Goal: Information Seeking & Learning: Learn about a topic

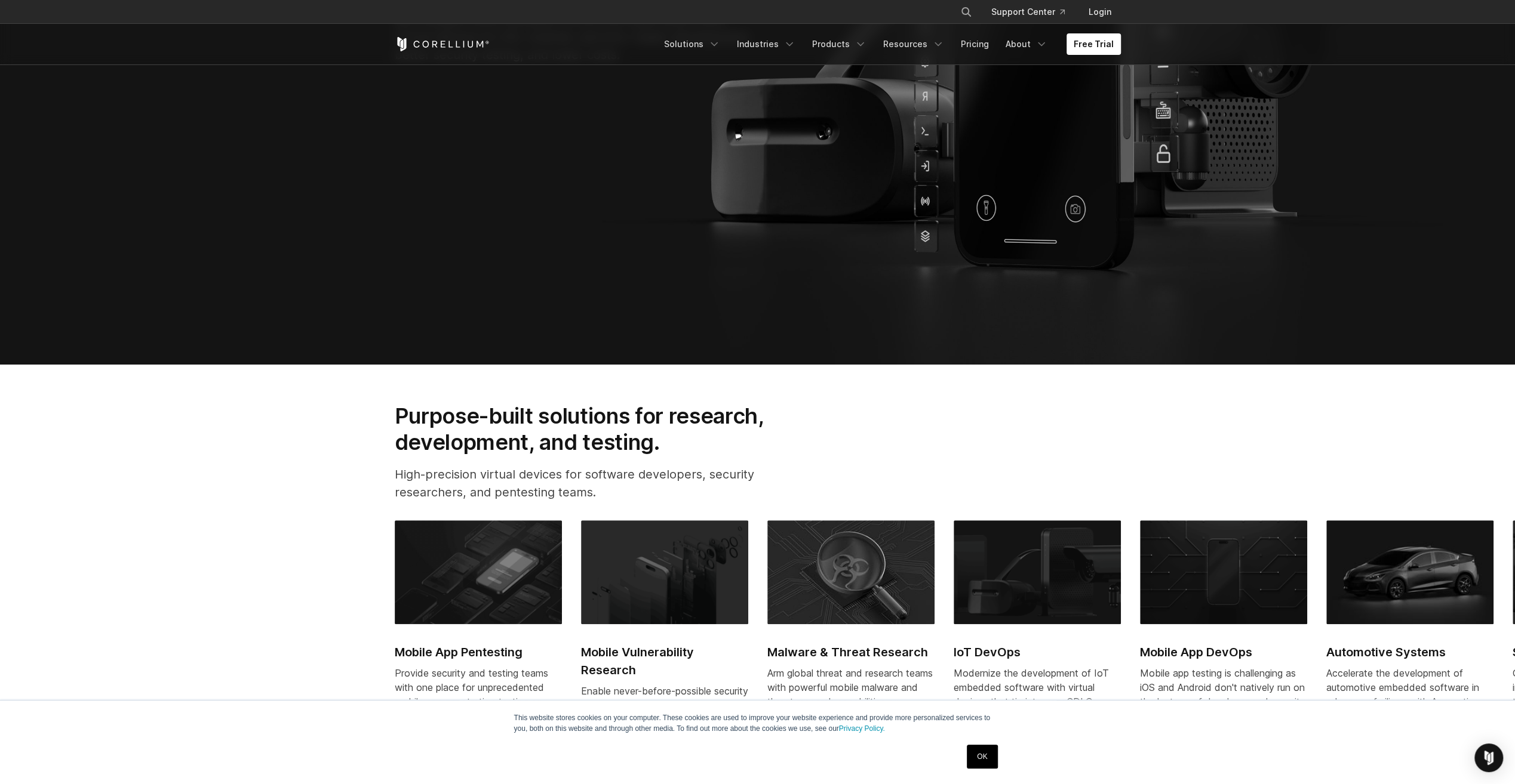
scroll to position [418, 0]
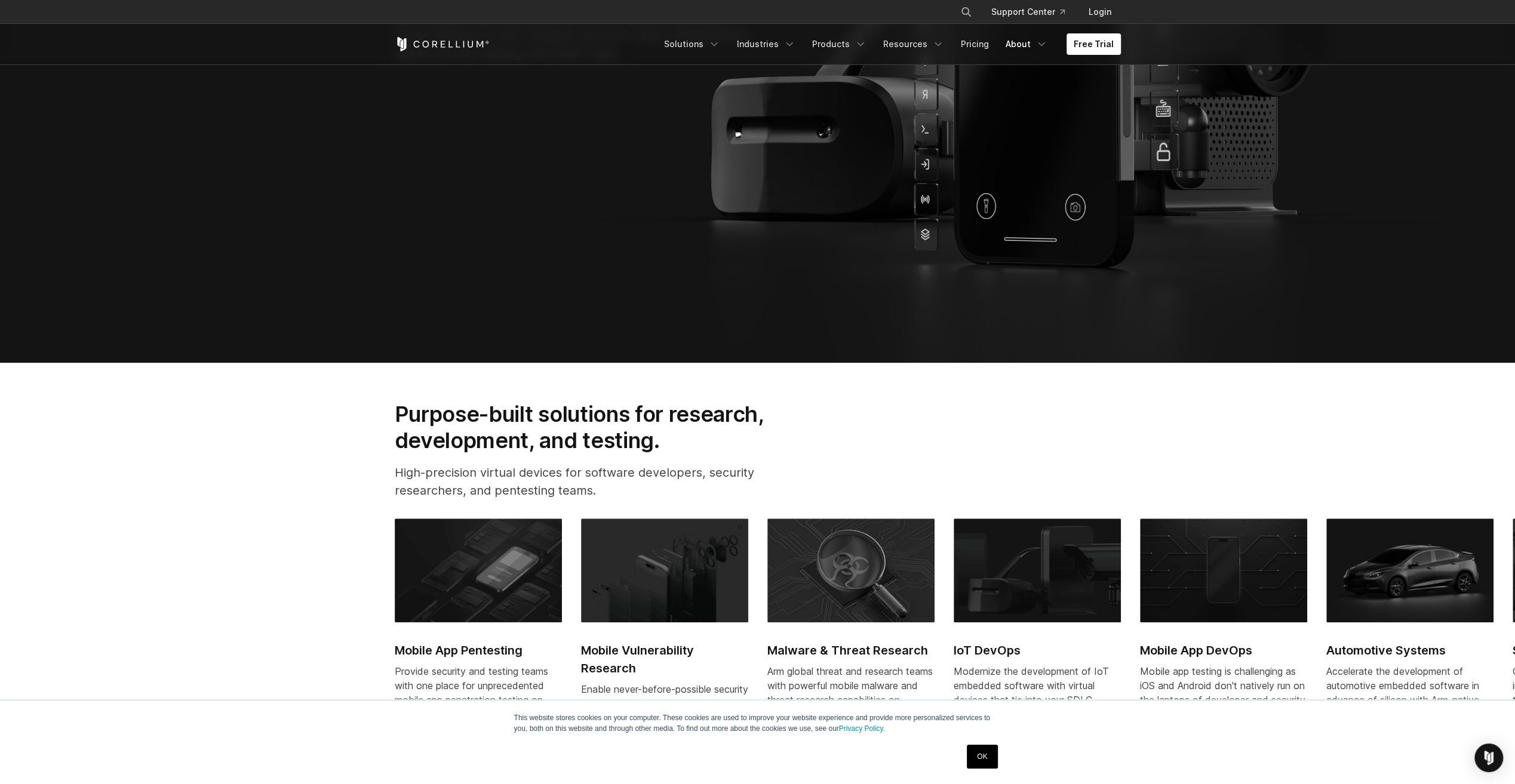
click at [1031, 43] on link "About" at bounding box center [1026, 43] width 56 height 21
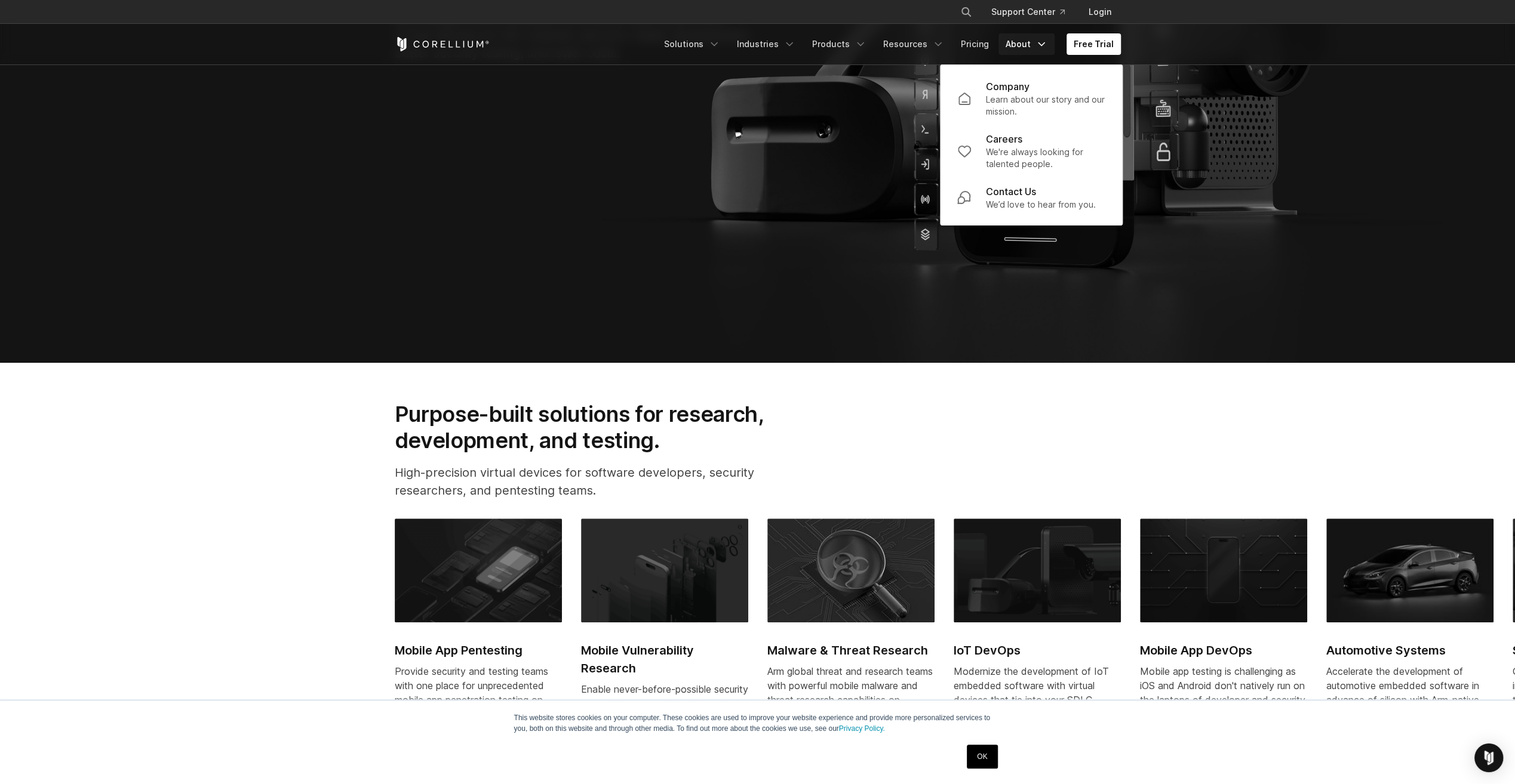
scroll to position [0, 0]
click at [1012, 99] on p "Learn about our story and our mission." at bounding box center [1046, 105] width 119 height 24
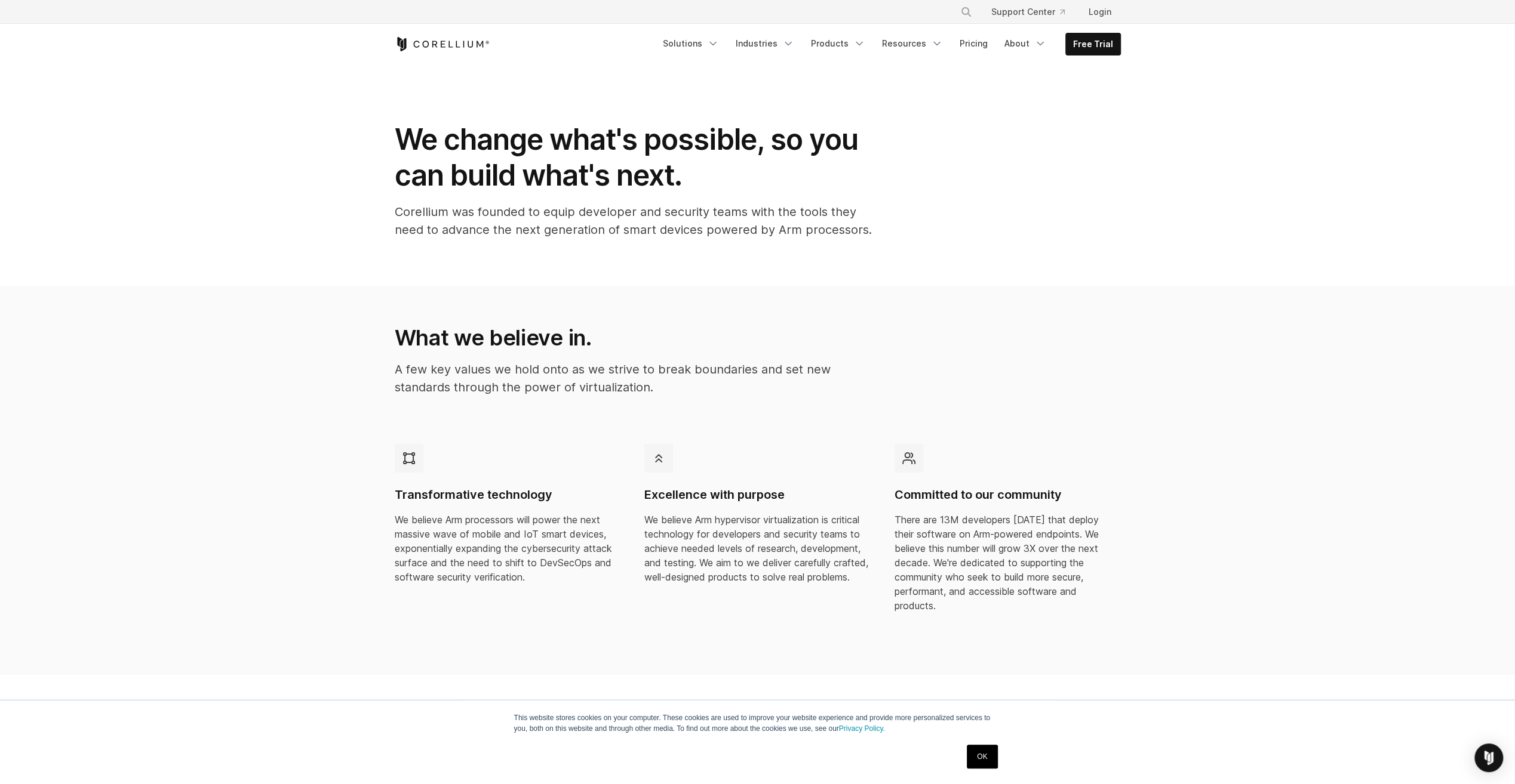
click at [699, 40] on link "Solutions" at bounding box center [691, 43] width 71 height 21
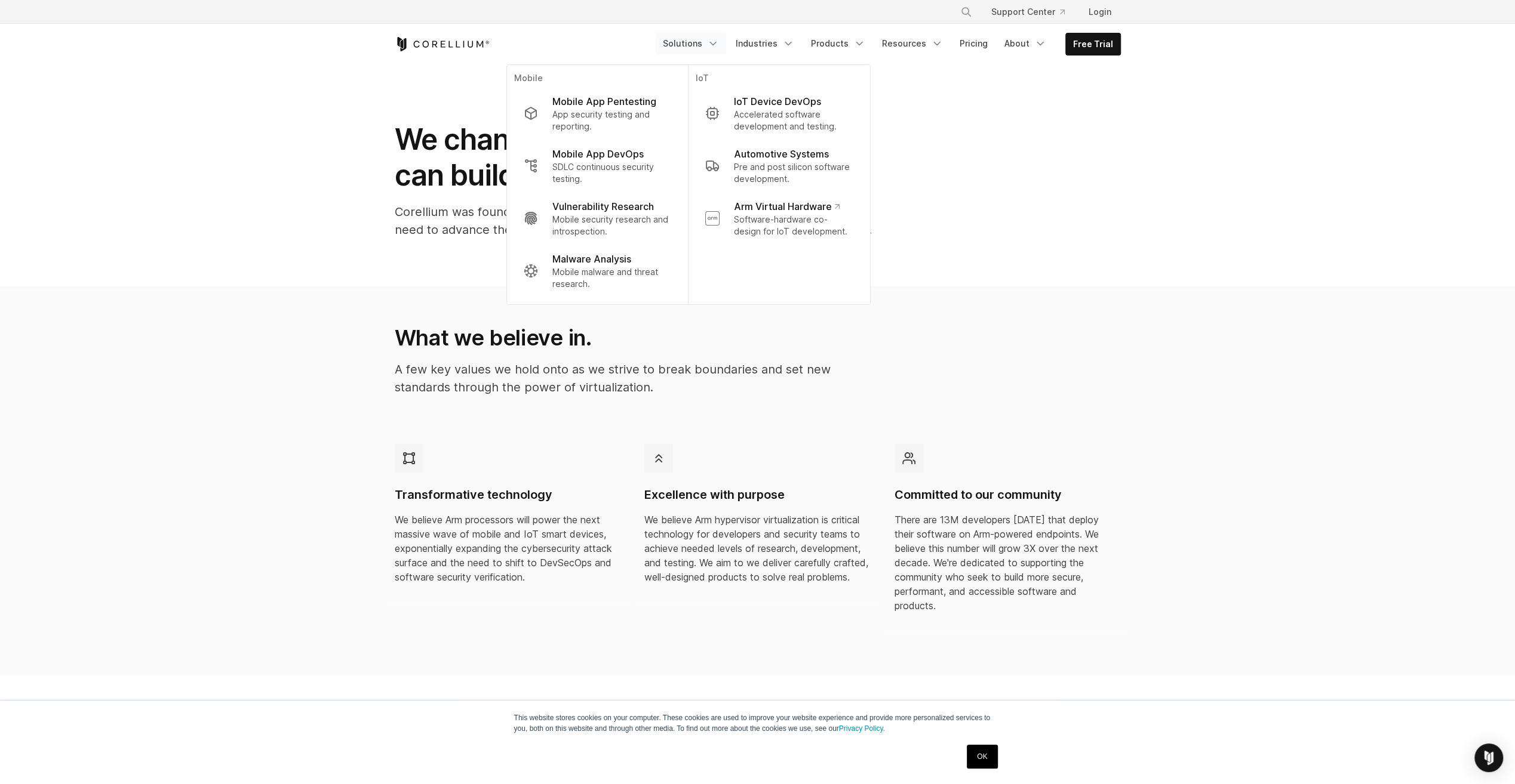
click at [807, 113] on p "Accelerated software development and testing." at bounding box center [793, 121] width 119 height 24
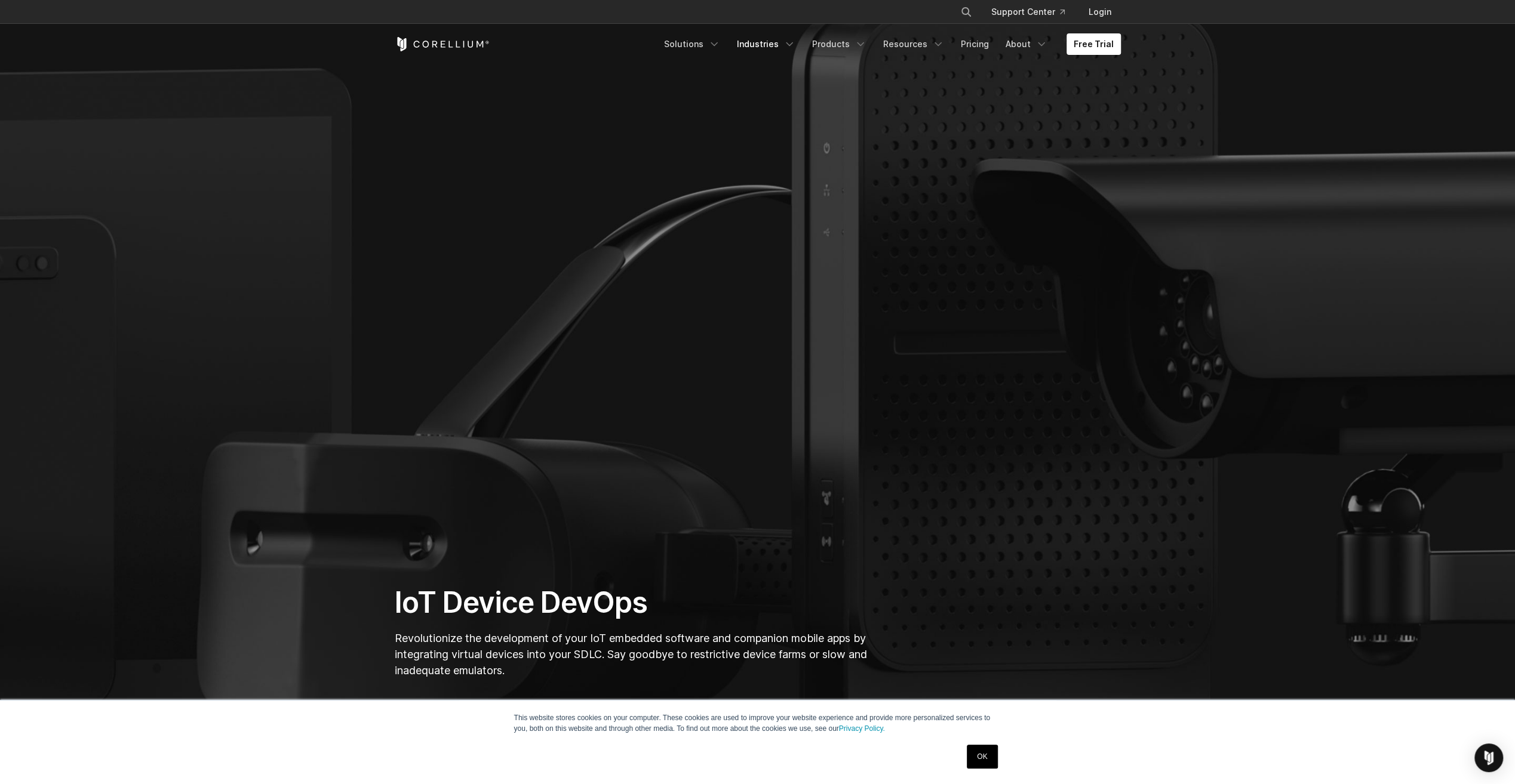
click at [768, 46] on link "Industries" at bounding box center [766, 43] width 73 height 21
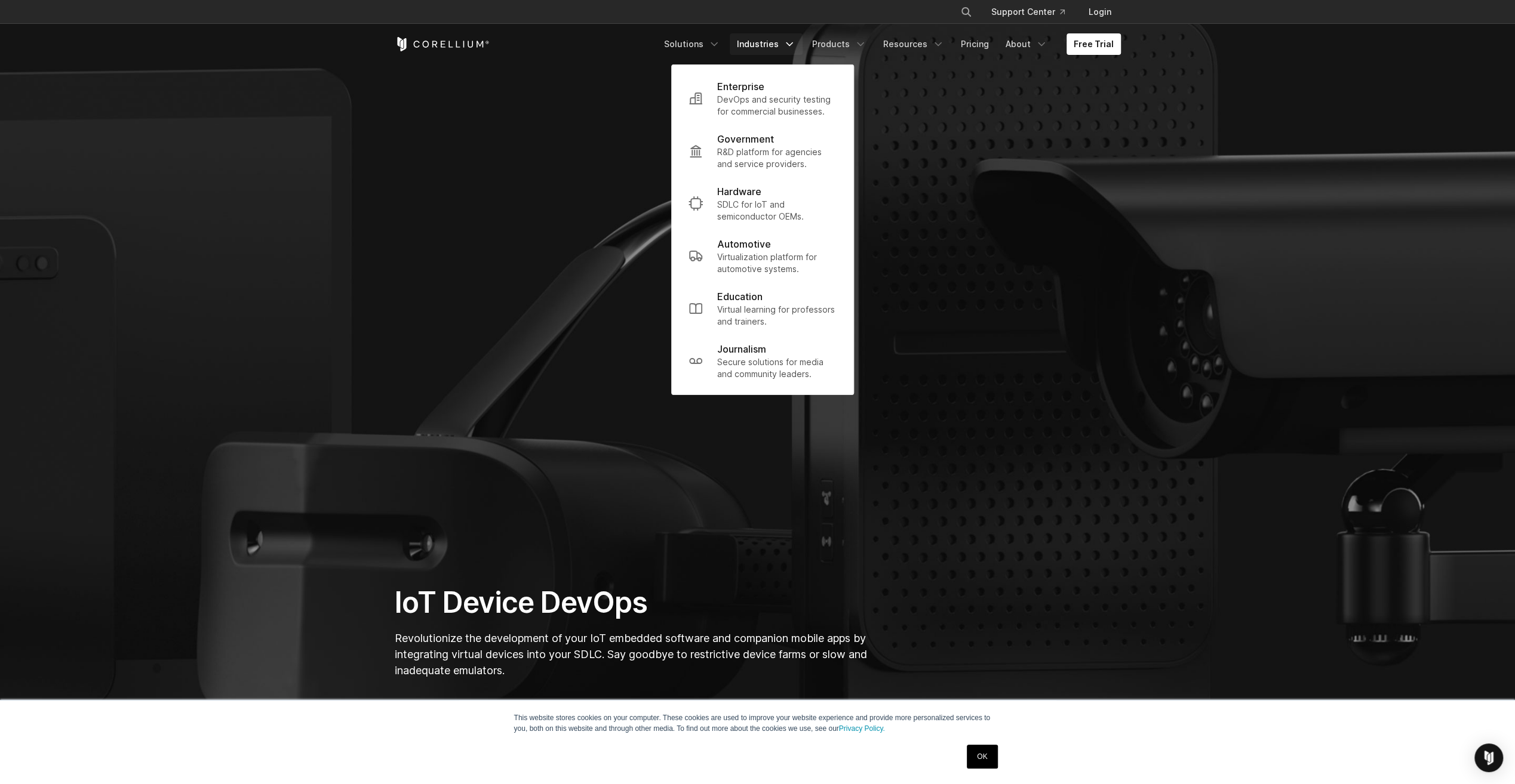
click at [764, 90] on p "Enterprise" at bounding box center [741, 86] width 47 height 14
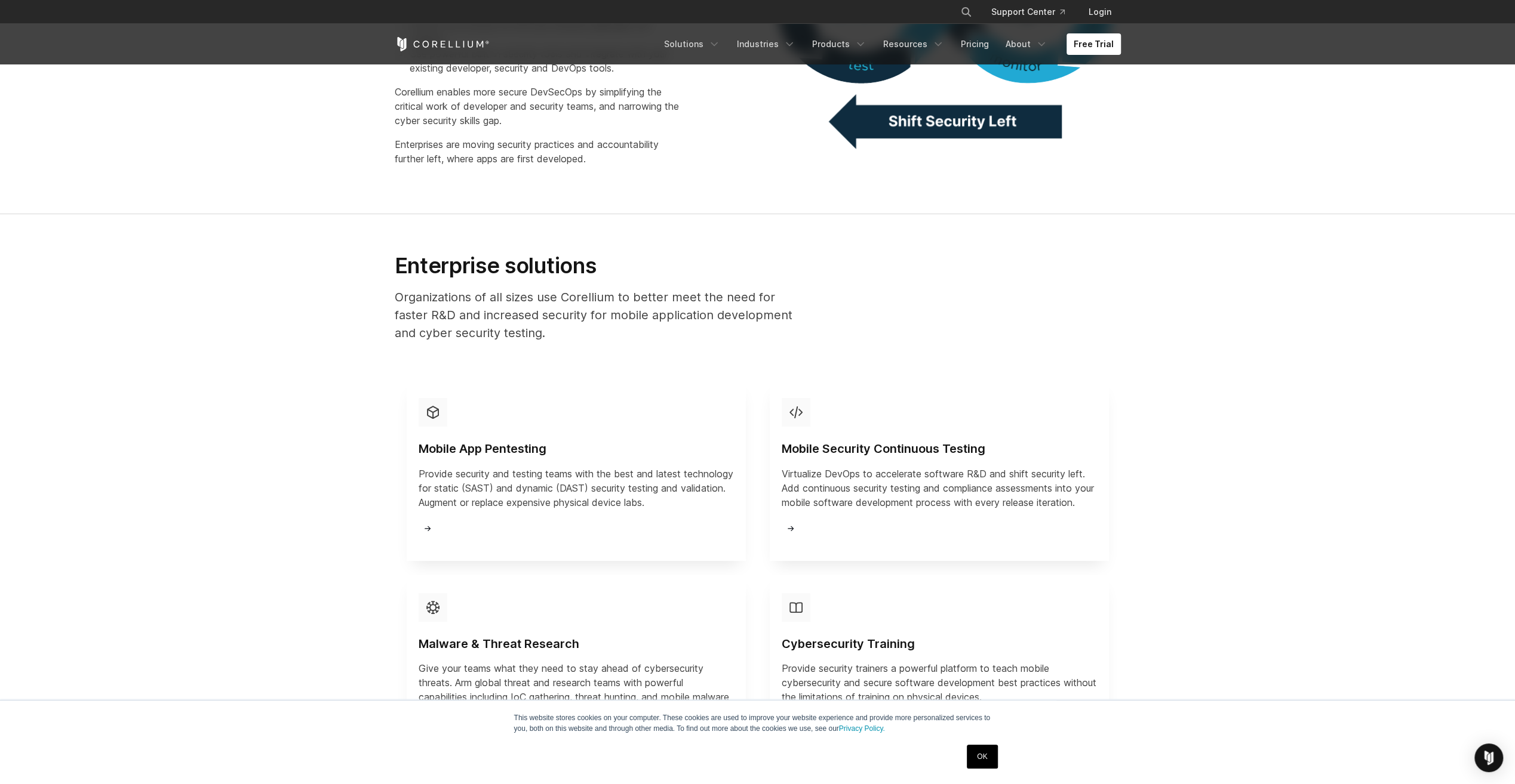
scroll to position [1134, 0]
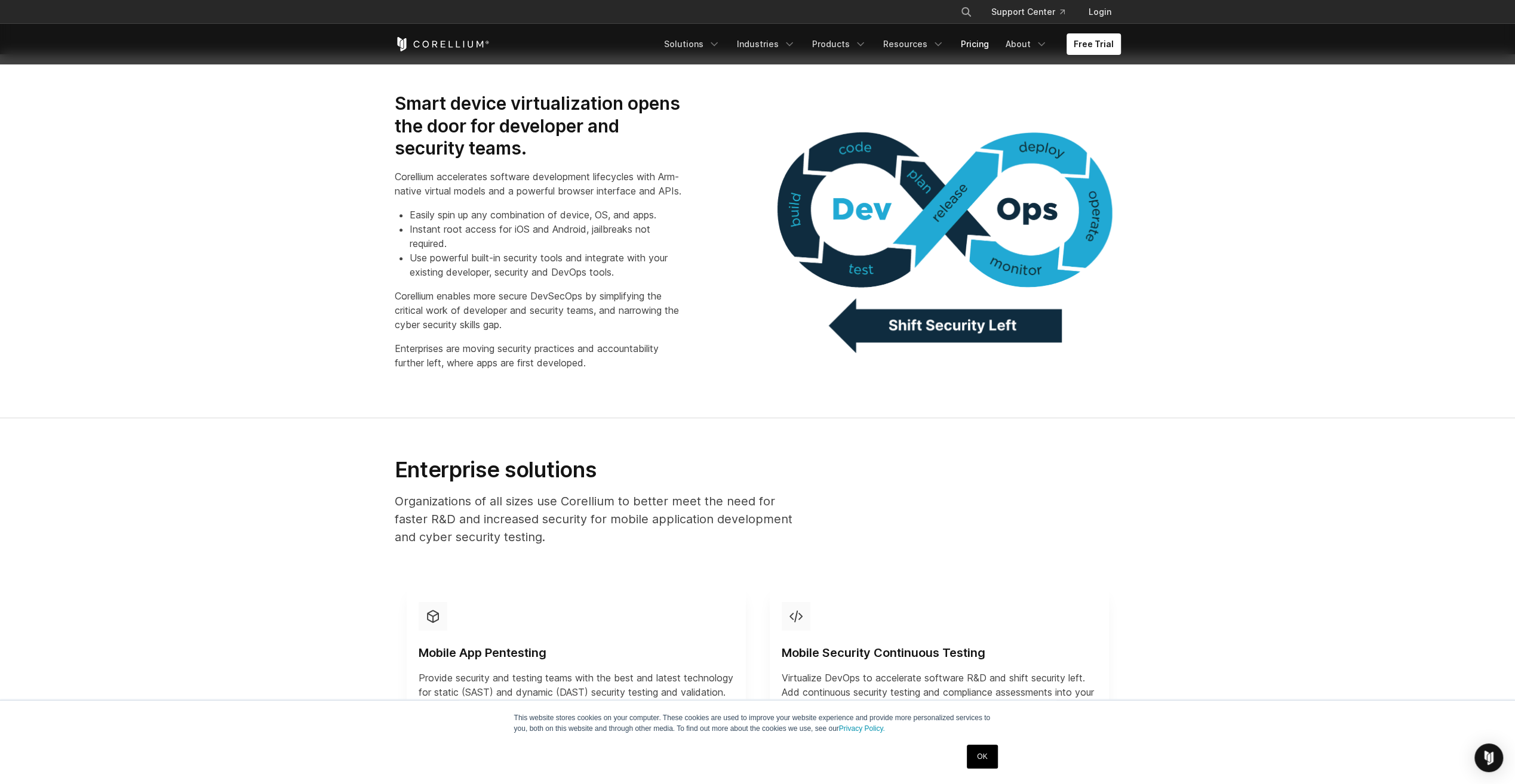
click at [972, 49] on link "Pricing" at bounding box center [975, 43] width 43 height 21
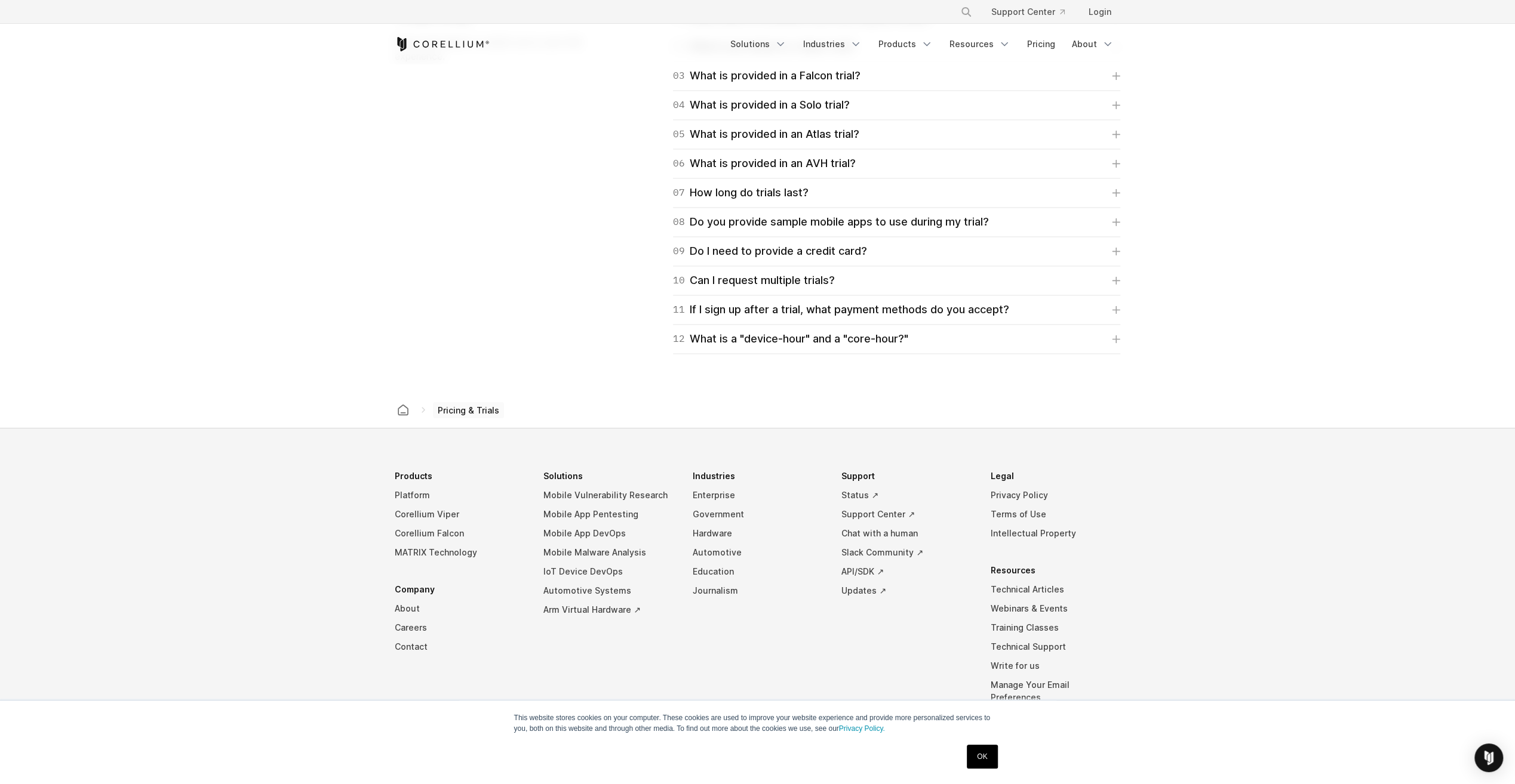
scroll to position [1831, 0]
